Goal: Task Accomplishment & Management: Use online tool/utility

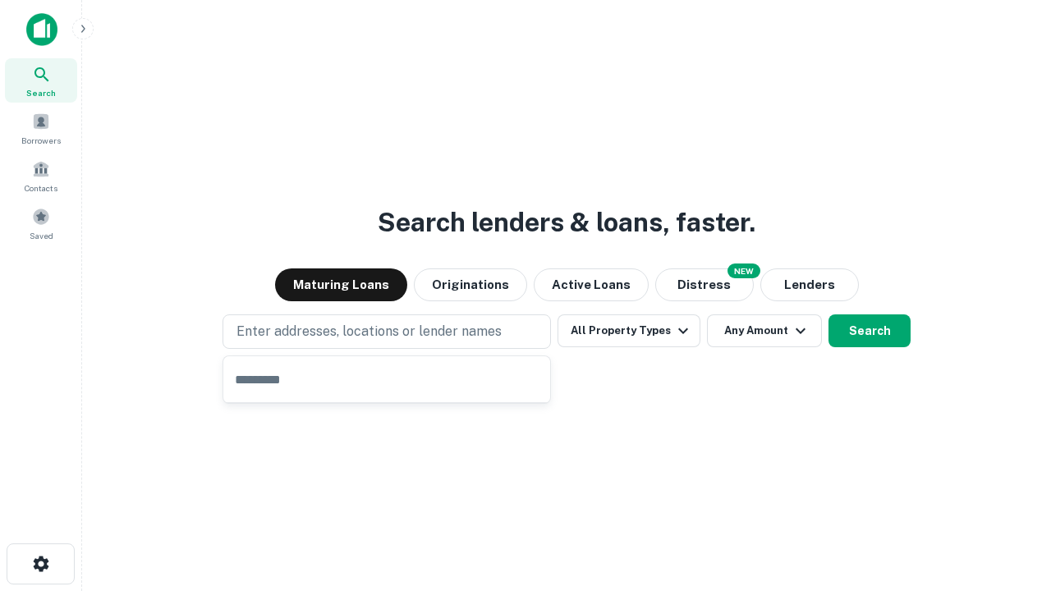
type input "**********"
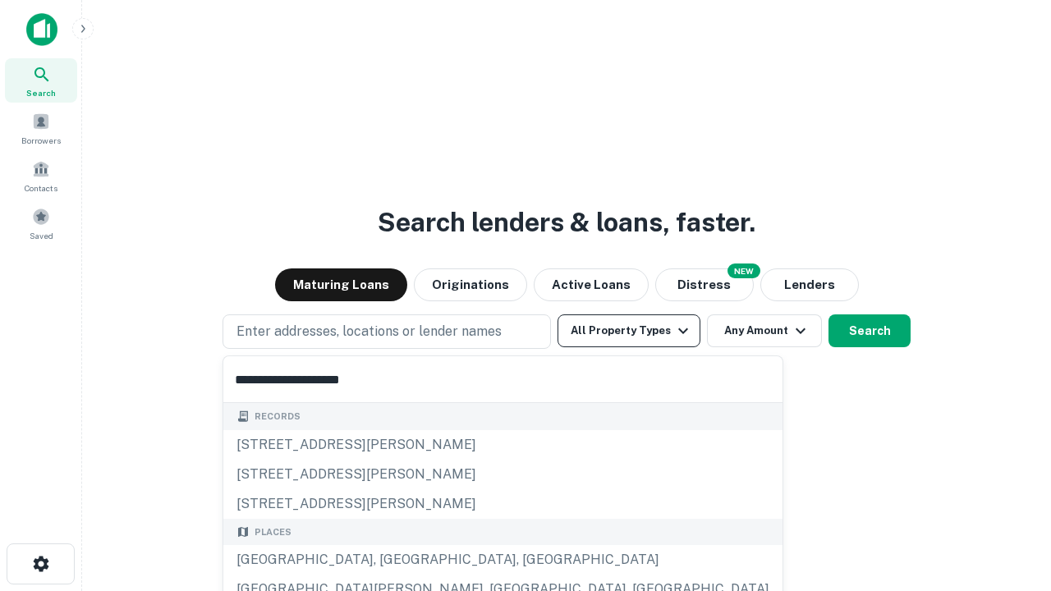
click at [392, 560] on div "[GEOGRAPHIC_DATA], [GEOGRAPHIC_DATA], [GEOGRAPHIC_DATA]" at bounding box center [502, 560] width 559 height 30
click at [629, 331] on button "All Property Types" at bounding box center [628, 330] width 143 height 33
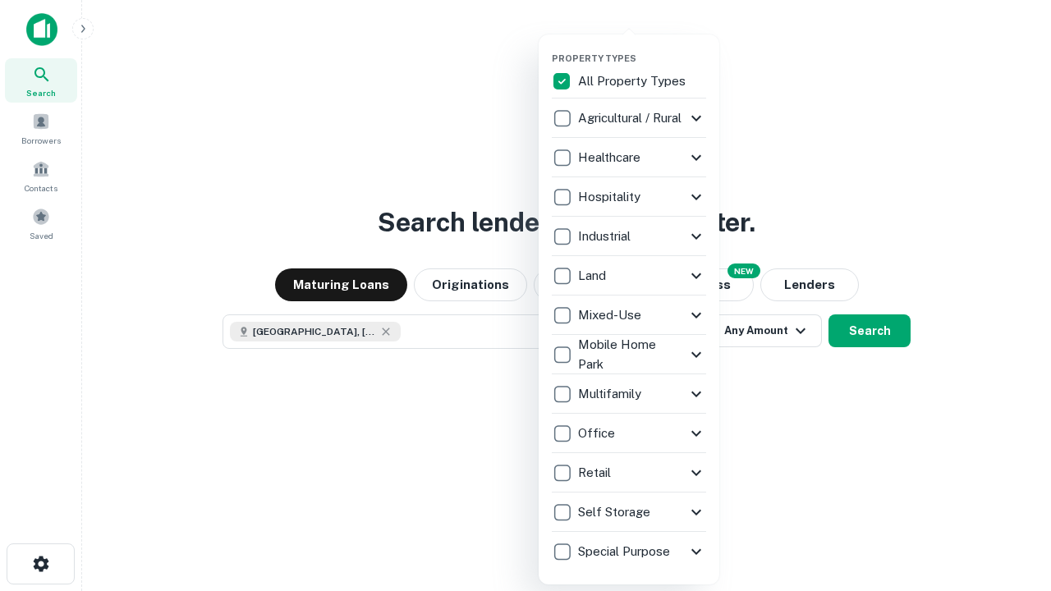
click at [642, 48] on button "button" at bounding box center [642, 48] width 181 height 1
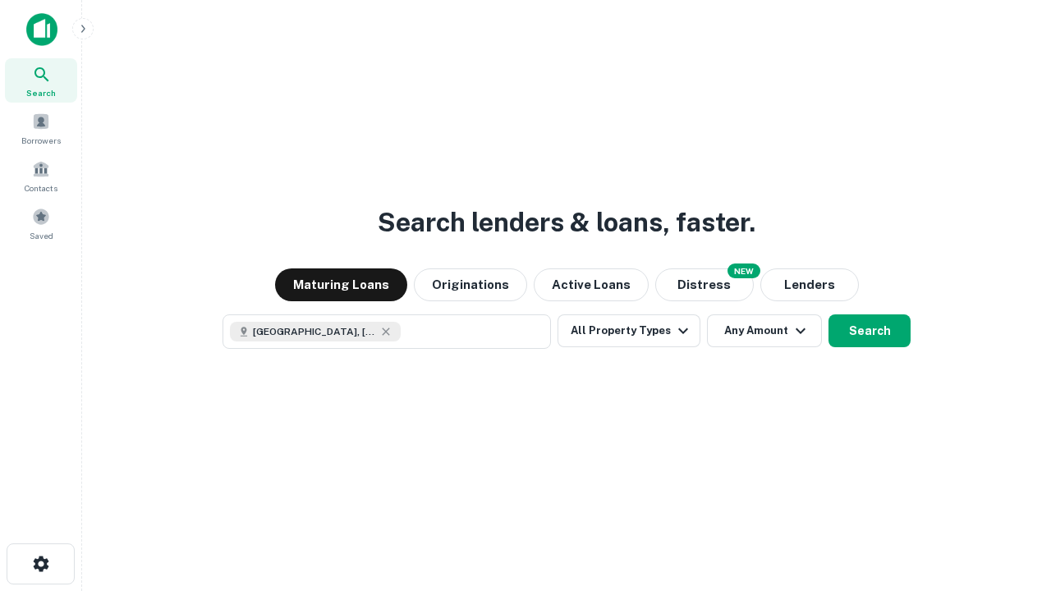
scroll to position [26, 0]
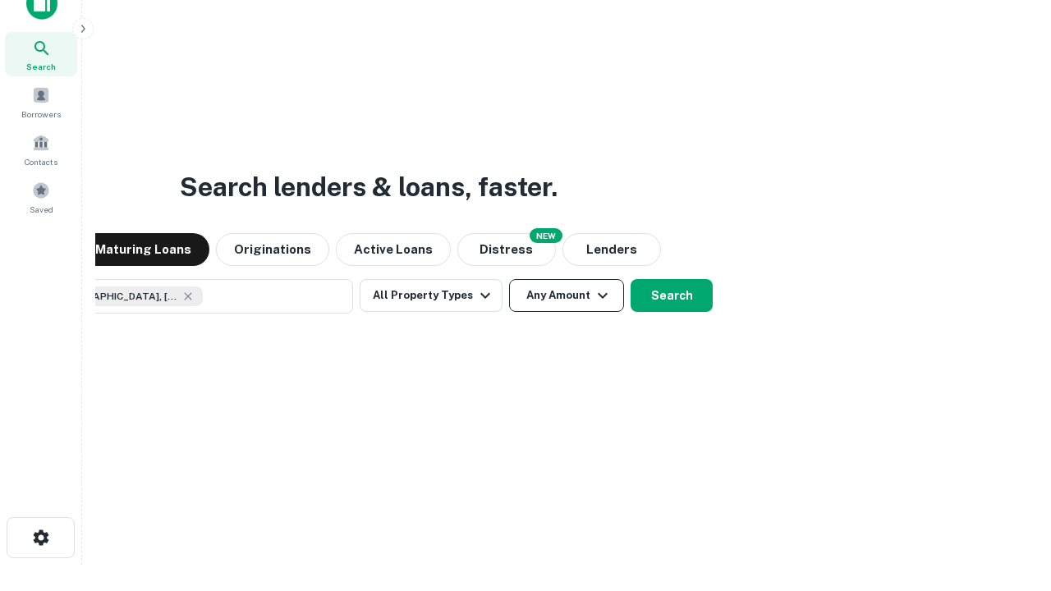
click at [509, 279] on button "Any Amount" at bounding box center [566, 295] width 115 height 33
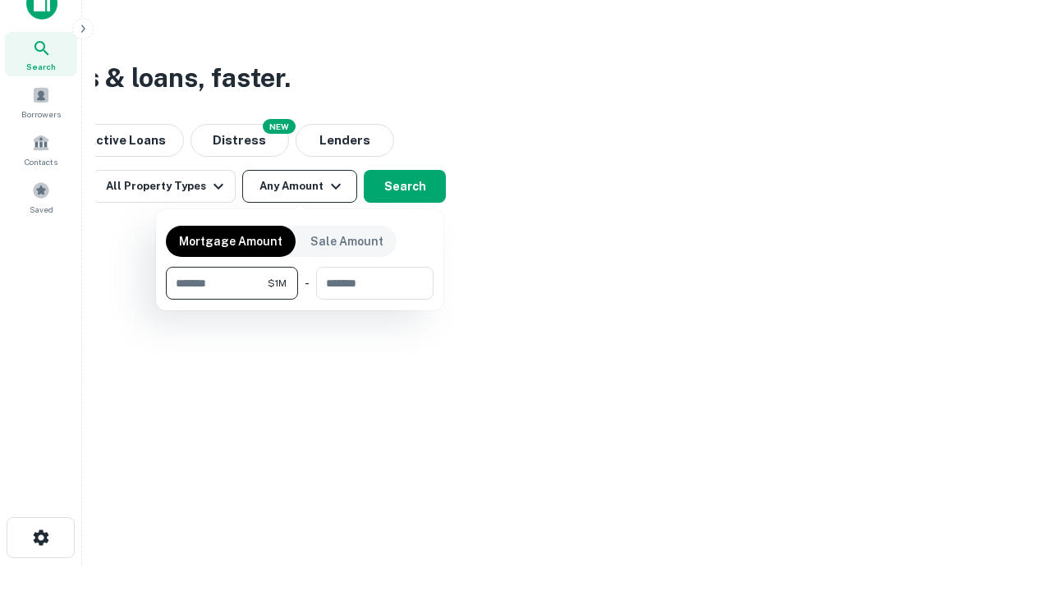
type input "*******"
click at [300, 300] on button "button" at bounding box center [300, 300] width 268 height 1
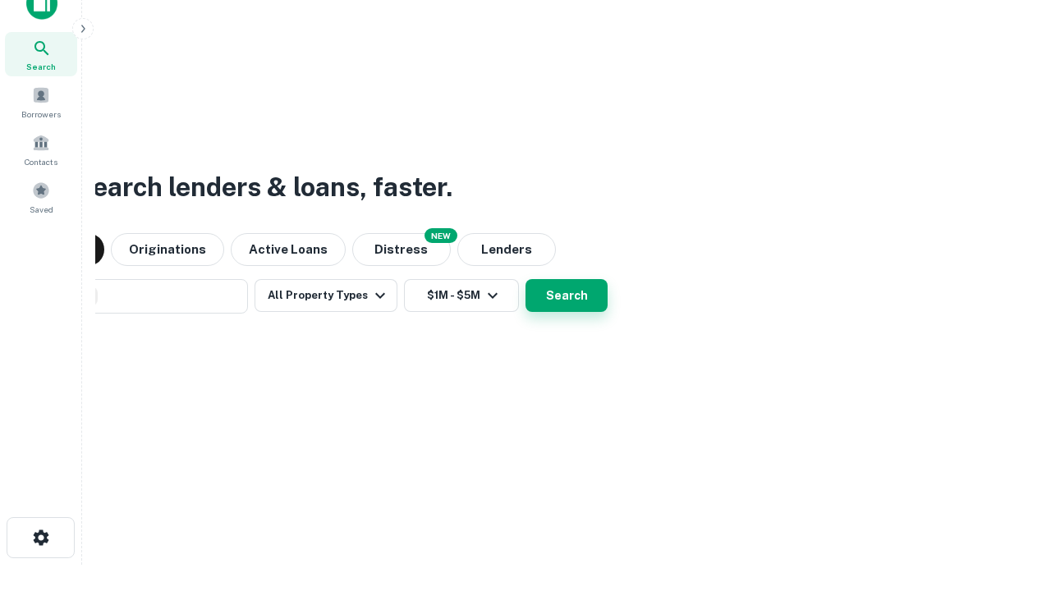
click at [525, 279] on button "Search" at bounding box center [566, 295] width 82 height 33
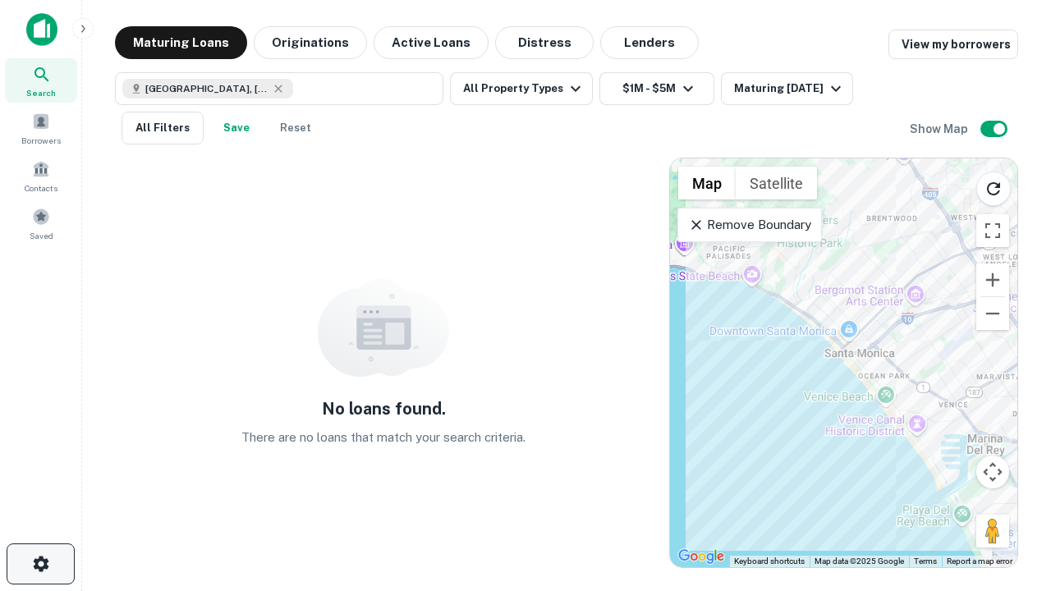
click at [40, 564] on icon "button" at bounding box center [41, 564] width 20 height 20
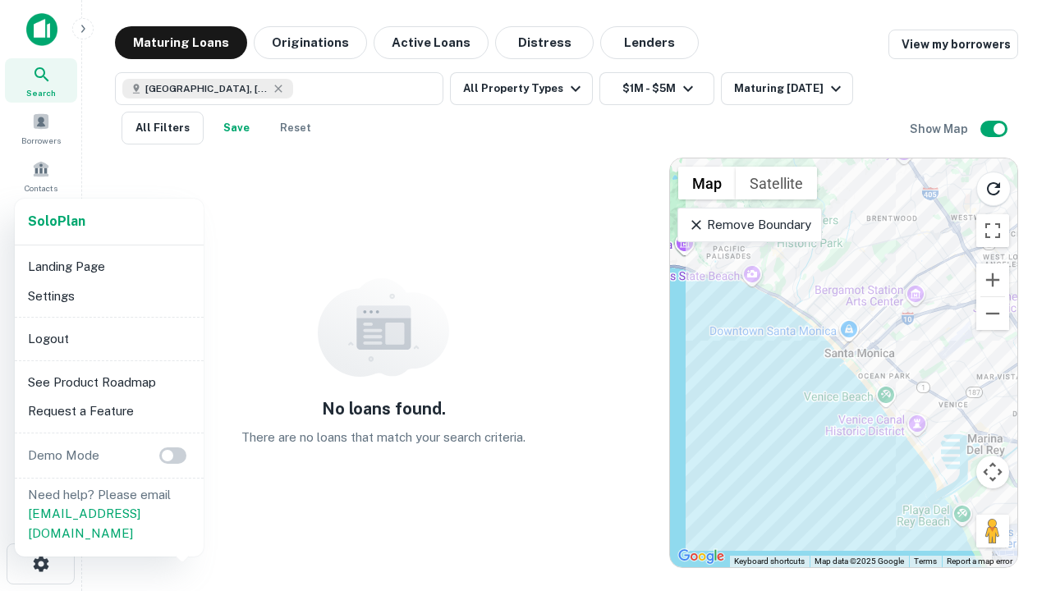
click at [108, 338] on li "Logout" at bounding box center [109, 339] width 176 height 30
